Goal: Transaction & Acquisition: Purchase product/service

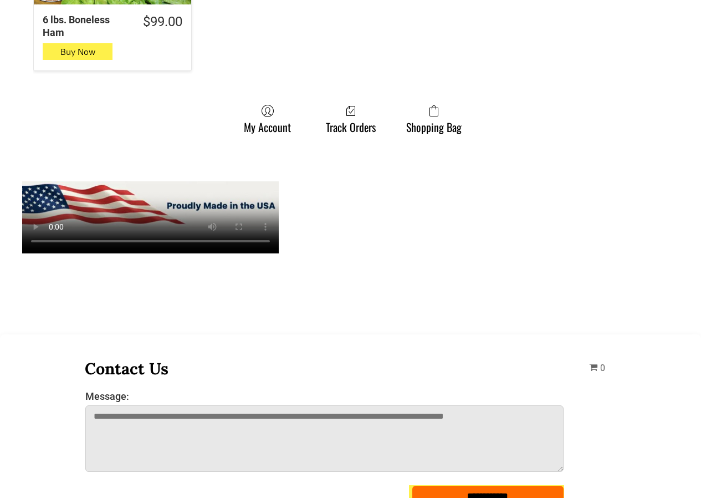
scroll to position [1330, 0]
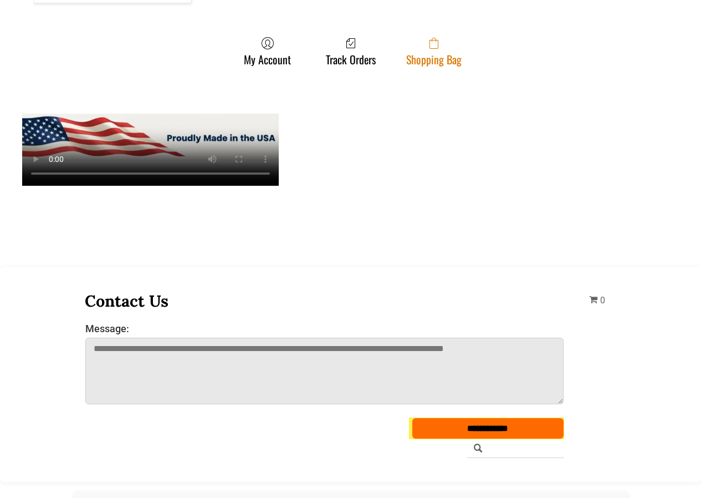
click at [412, 50] on link "Shopping Bag" at bounding box center [434, 51] width 66 height 29
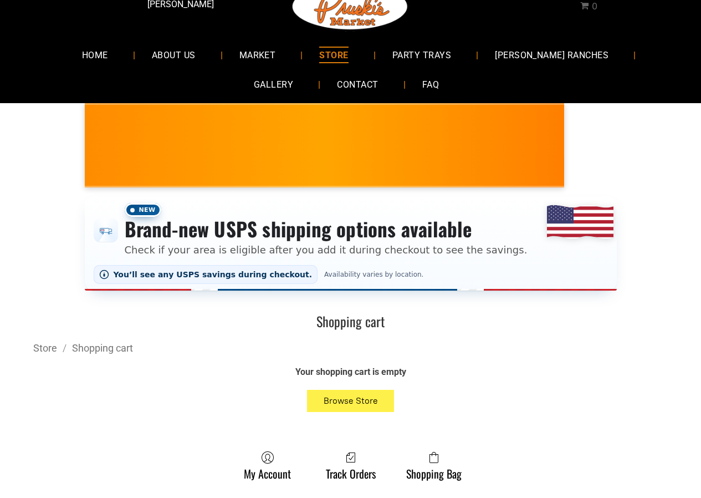
scroll to position [55, 0]
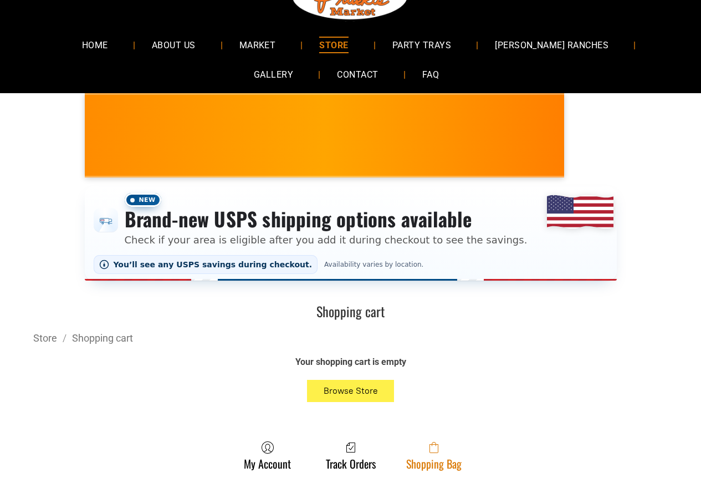
click at [444, 457] on link "Shopping Bag" at bounding box center [434, 454] width 66 height 29
click at [410, 446] on span at bounding box center [433, 446] width 55 height 13
click at [414, 463] on link "Shopping Bag" at bounding box center [434, 454] width 66 height 29
